Goal: Transaction & Acquisition: Download file/media

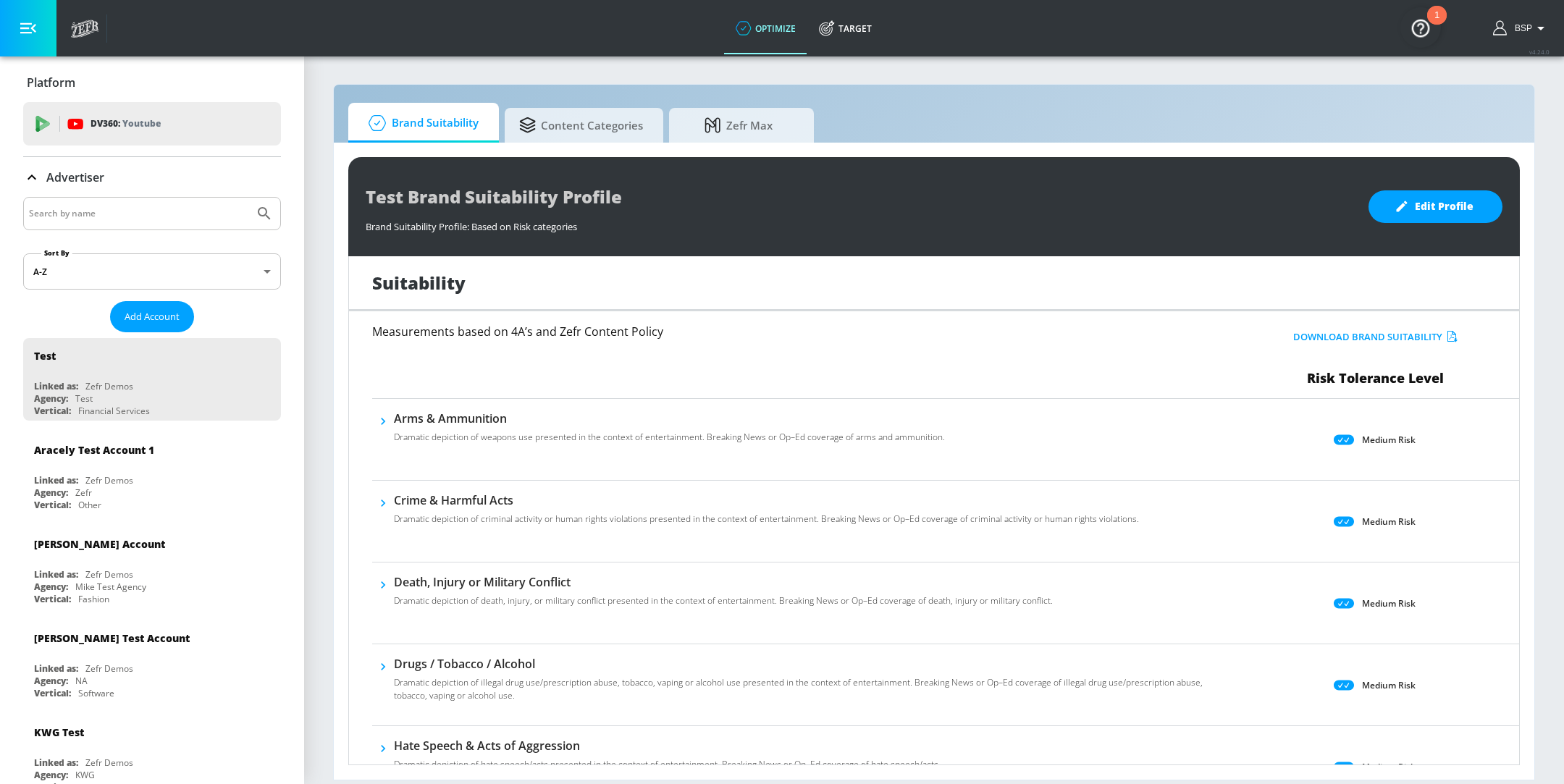
click at [156, 217] on input "Search by name" at bounding box center [139, 213] width 219 height 19
click at [156, 216] on input "Search by name" at bounding box center [139, 213] width 219 height 19
type input "tinder"
click at [249, 198] on button "Submit Search" at bounding box center [264, 213] width 32 height 32
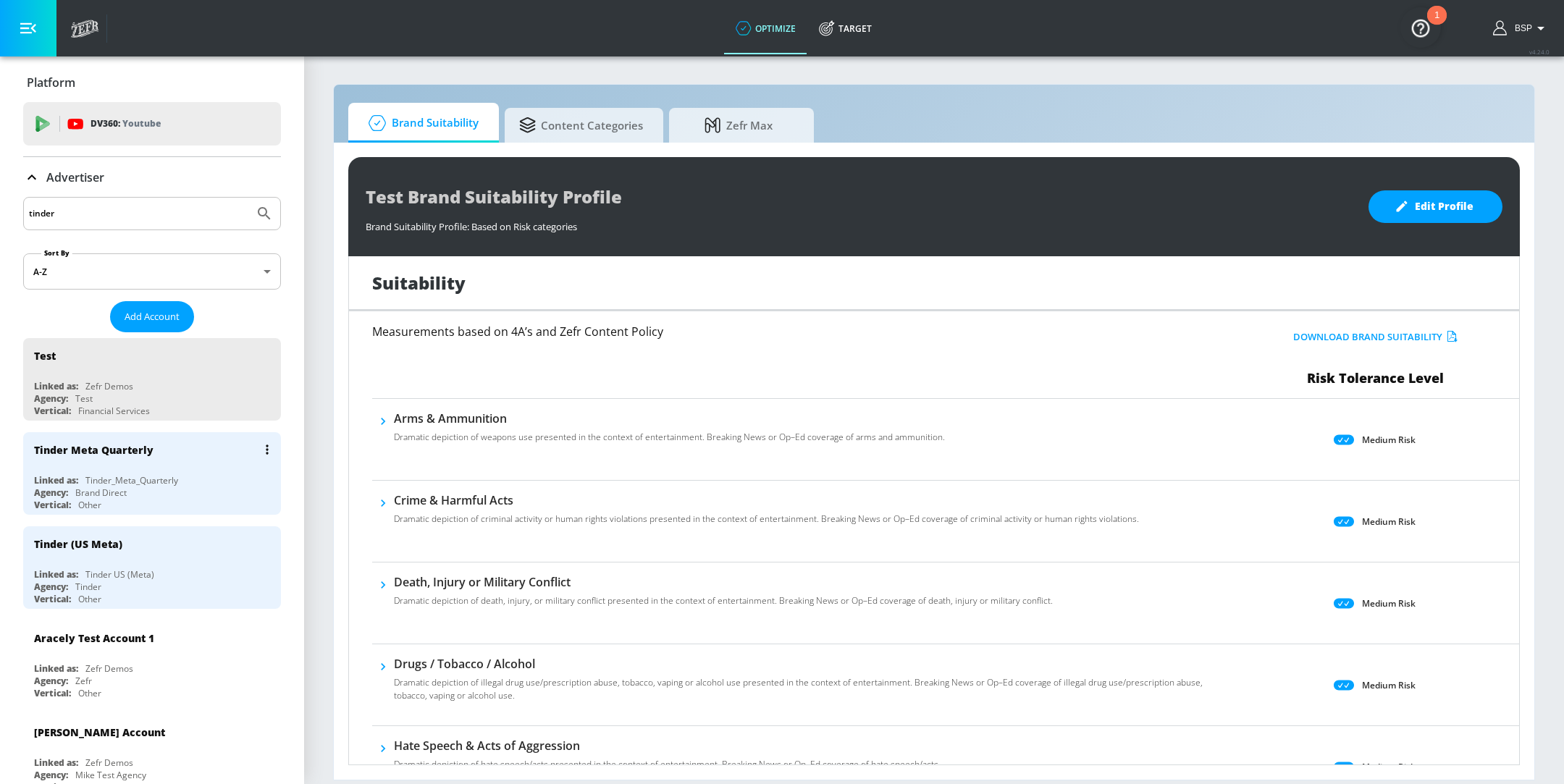
click at [164, 486] on div "Agency: Brand Direct" at bounding box center [156, 492] width 244 height 12
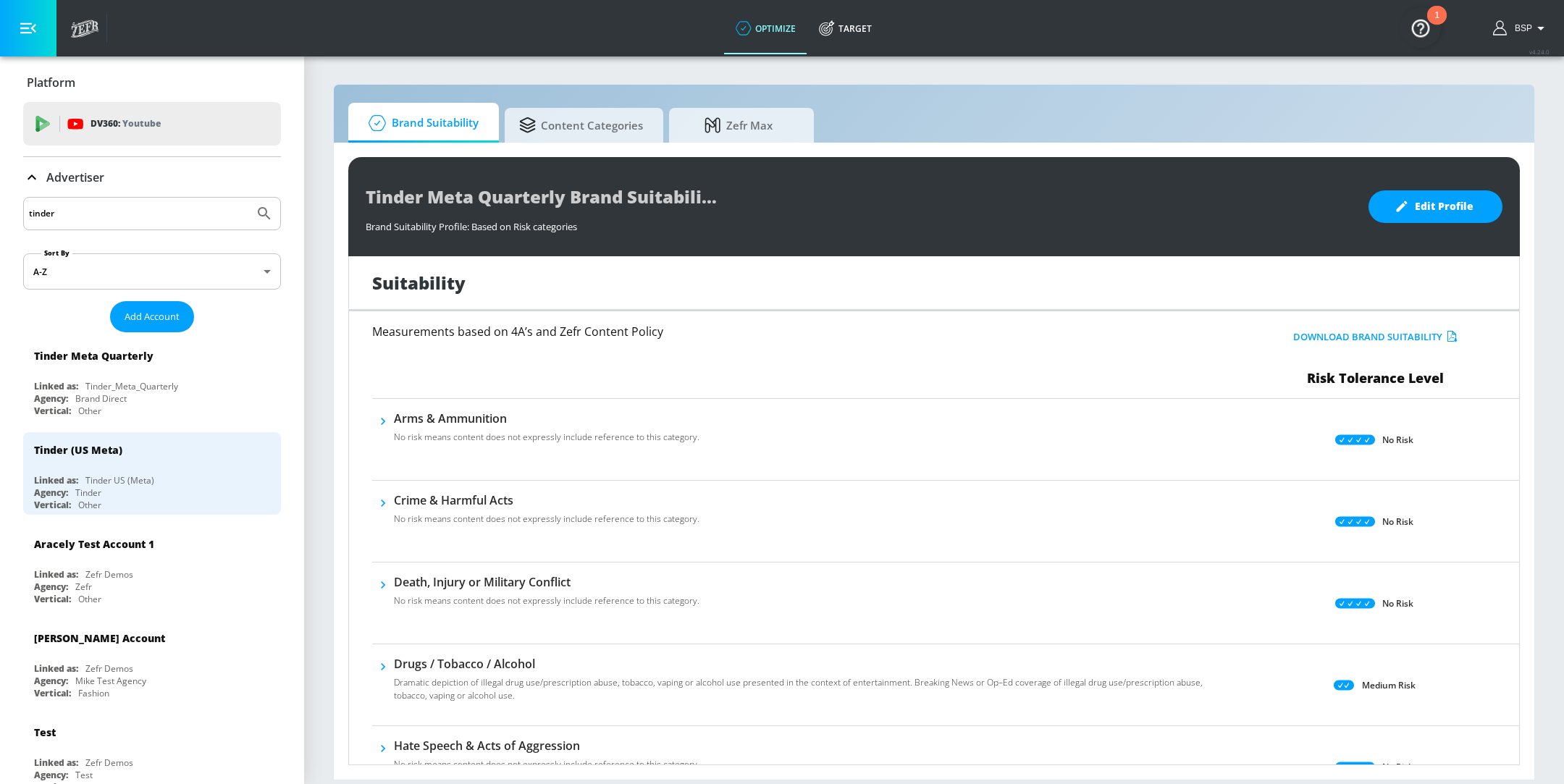
click at [1388, 335] on button "Download Brand Suitability" at bounding box center [1375, 337] width 171 height 22
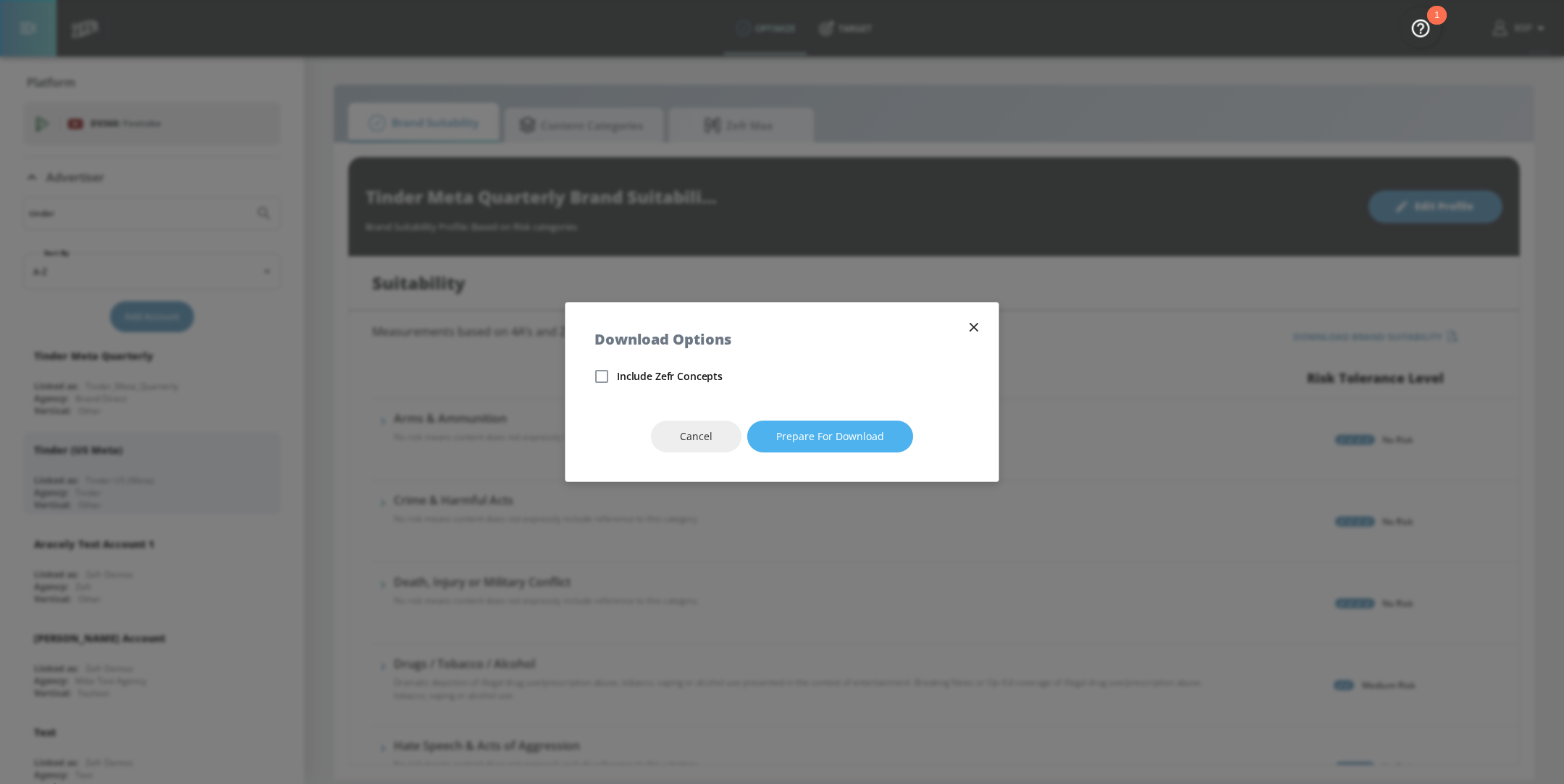
click at [804, 434] on span "Prepare for download" at bounding box center [830, 436] width 108 height 18
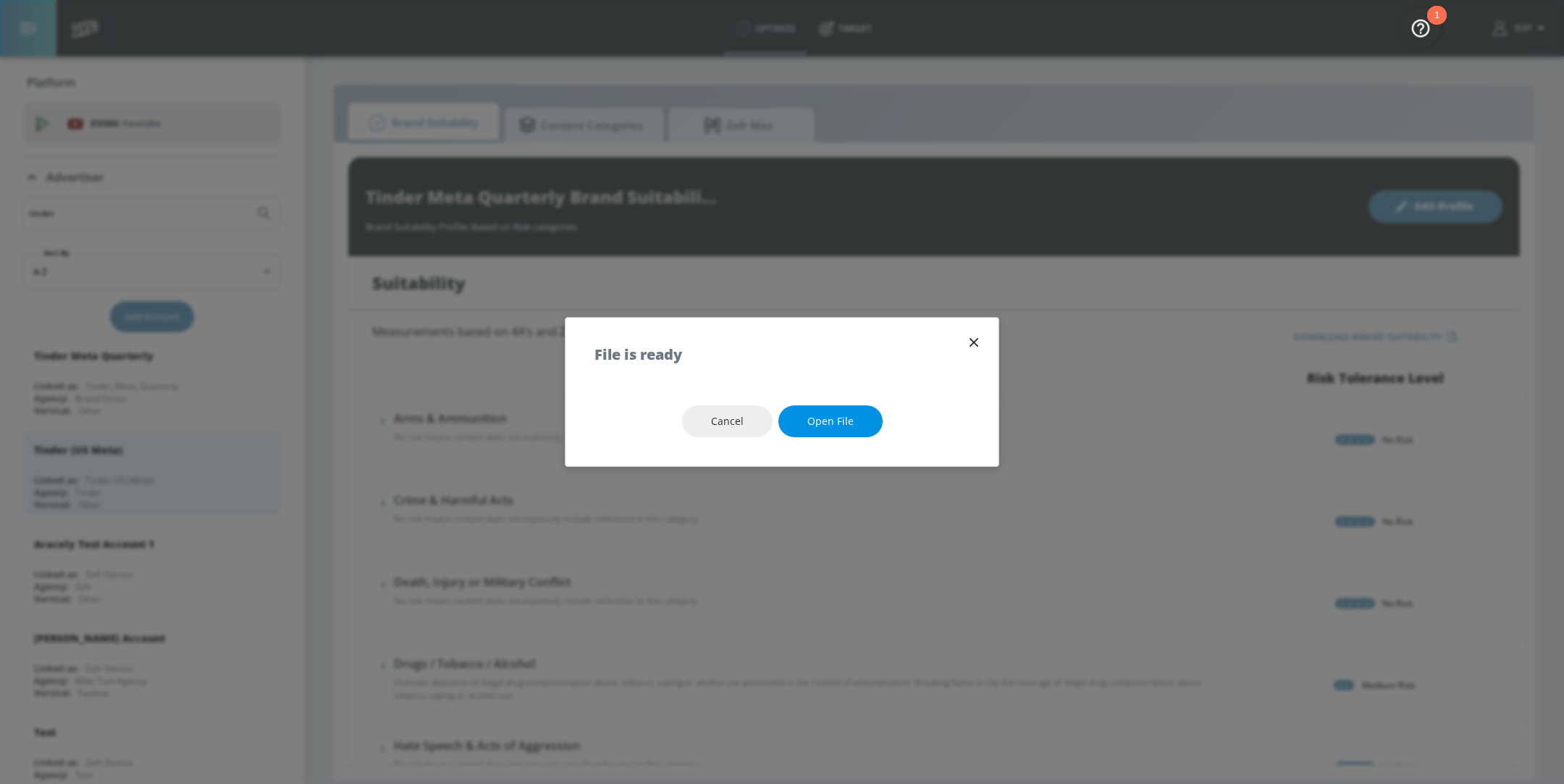
click at [826, 428] on span "Open file" at bounding box center [831, 422] width 46 height 18
